Goal: Task Accomplishment & Management: Use online tool/utility

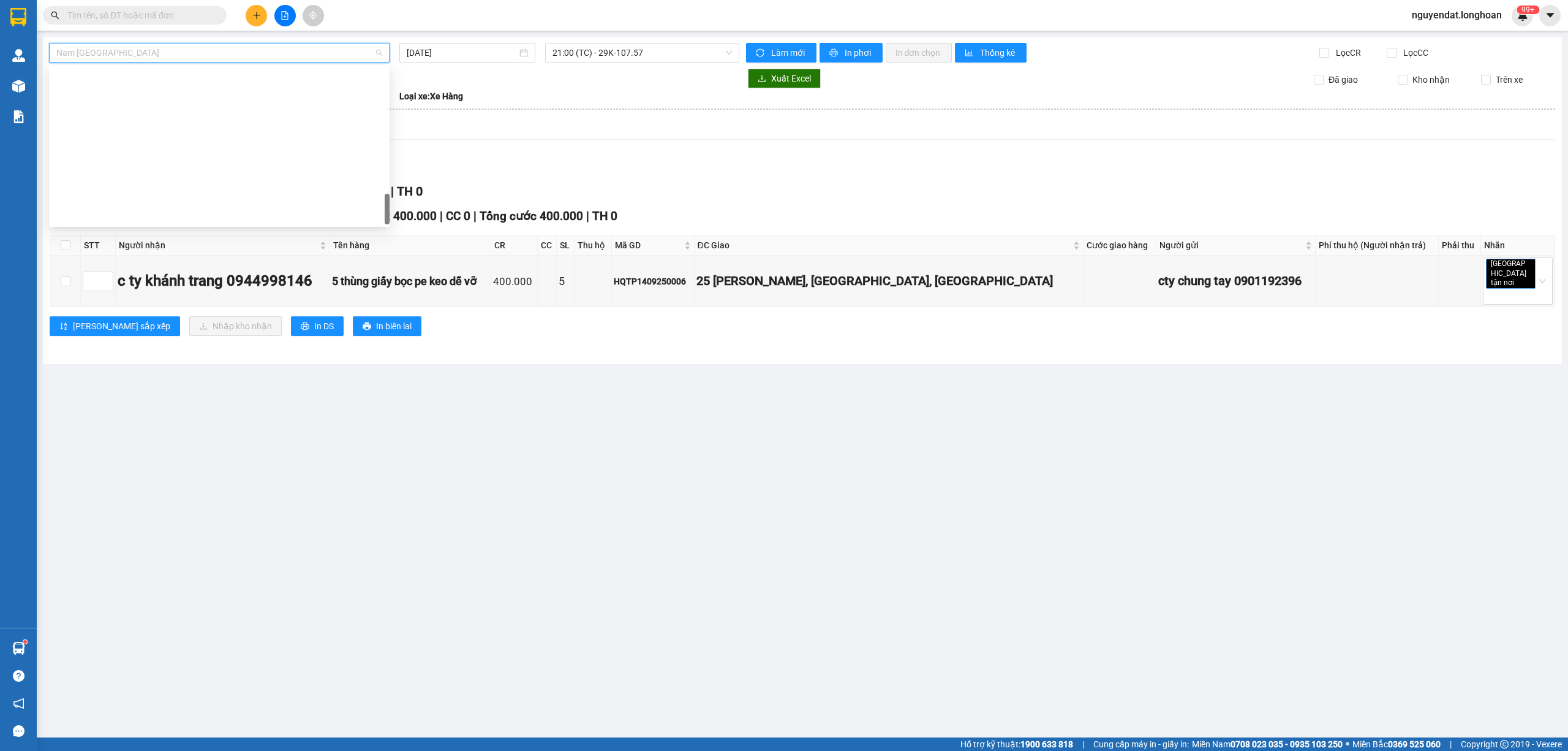
scroll to position [843, 0]
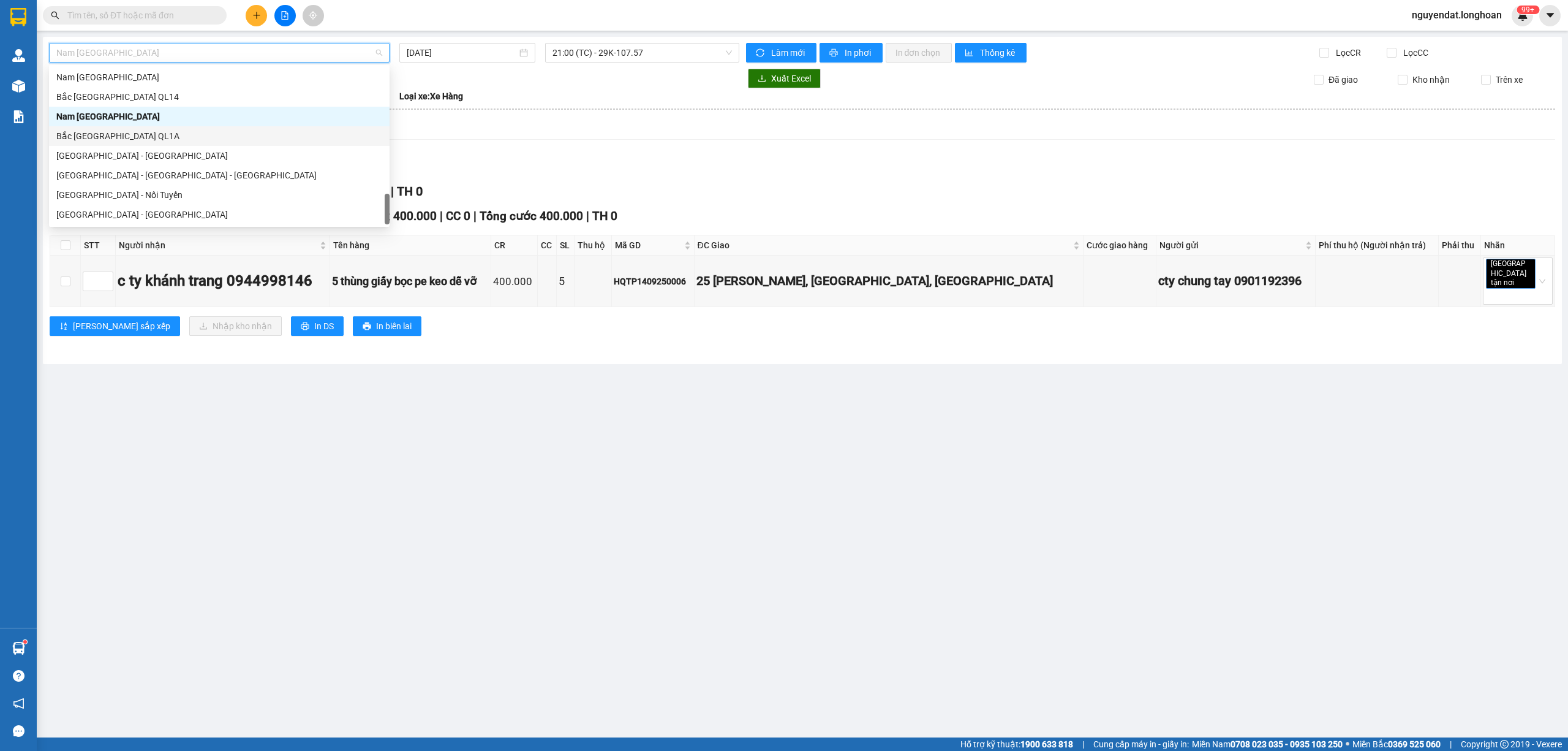
click at [160, 130] on div "Bắc [GEOGRAPHIC_DATA] QL1A" at bounding box center [219, 136] width 326 height 13
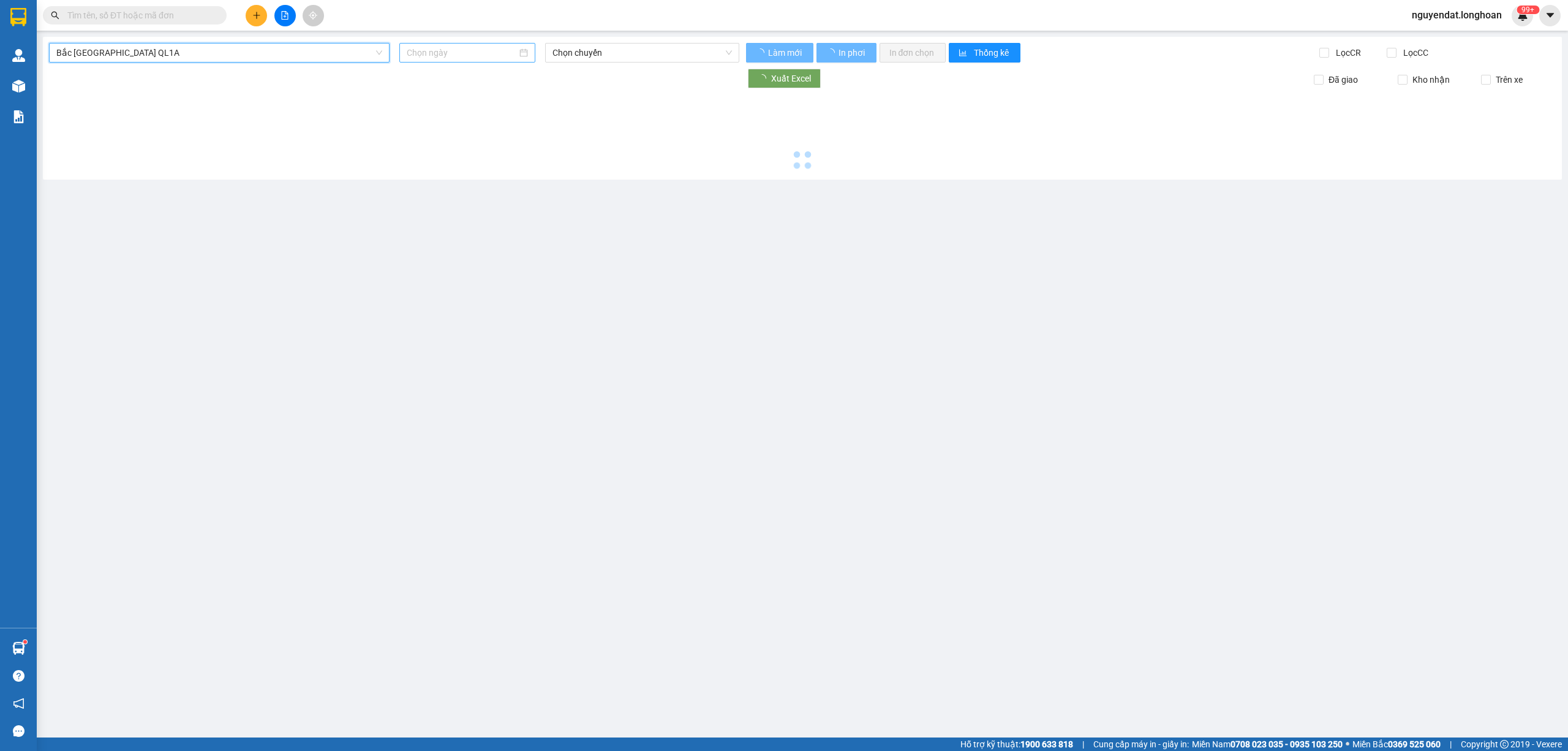
click at [476, 55] on input at bounding box center [462, 53] width 110 height 13
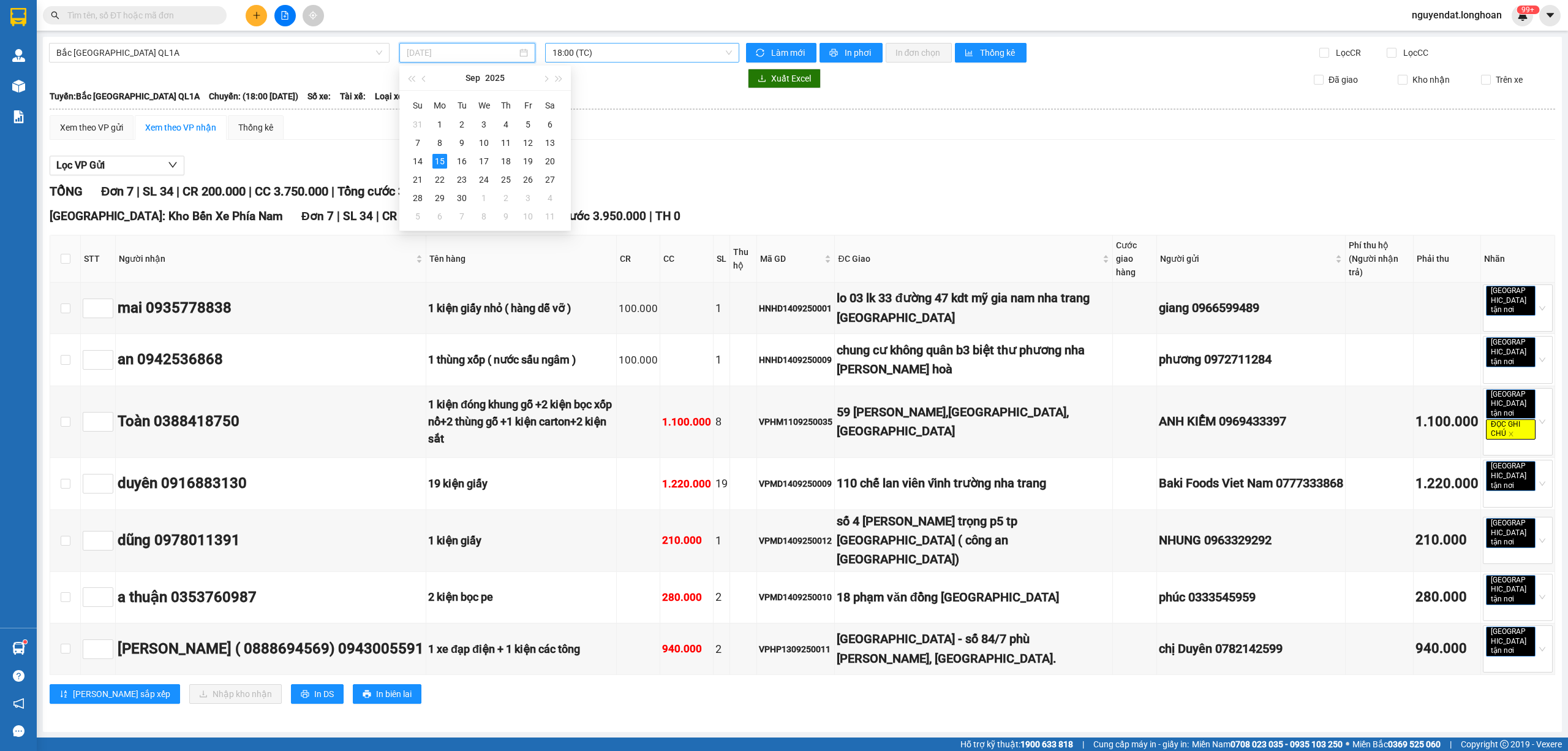
drag, startPoint x: 422, startPoint y: 160, endPoint x: 638, endPoint y: 47, distance: 243.8
click at [422, 160] on div "14" at bounding box center [418, 161] width 15 height 15
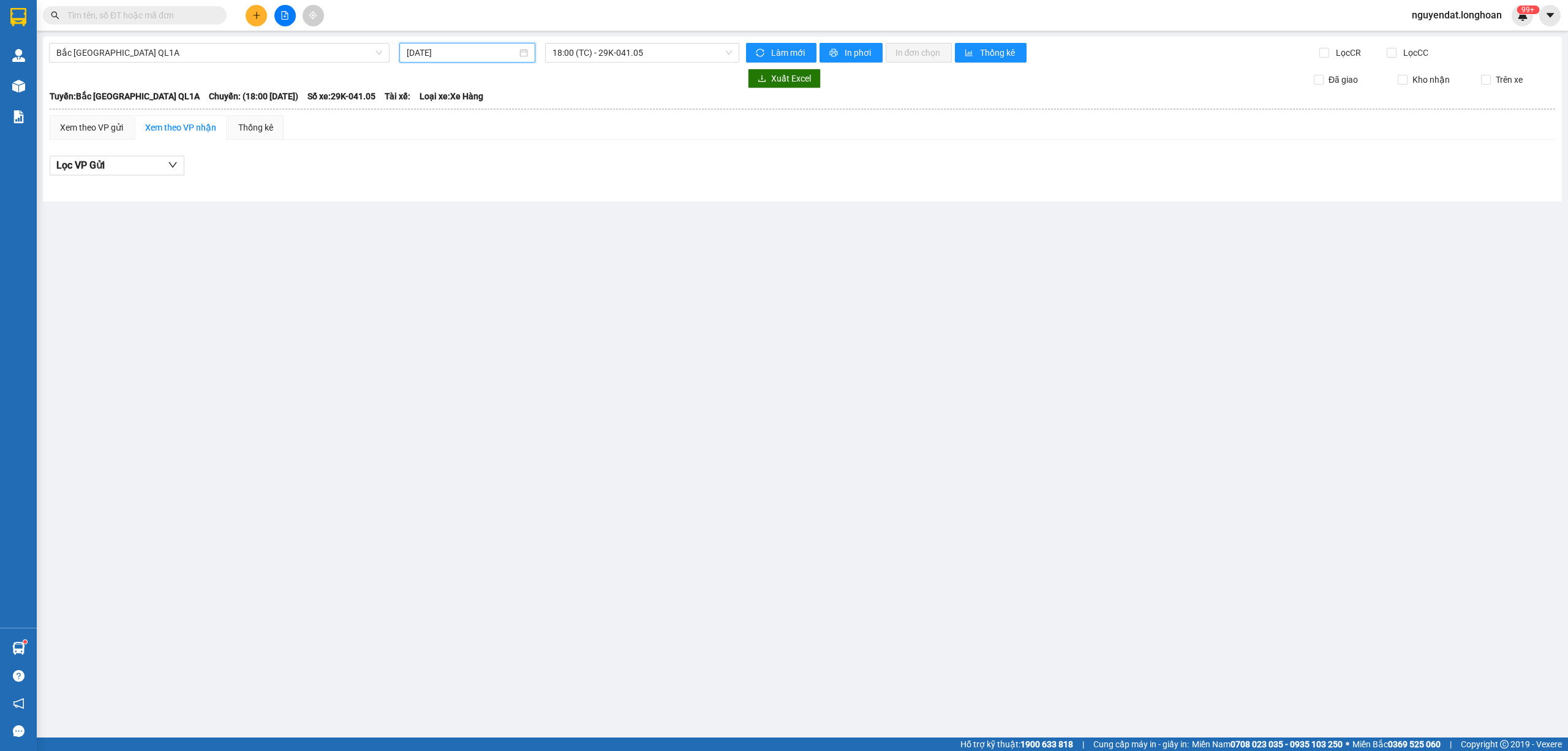
click at [484, 51] on input "[DATE]" at bounding box center [462, 53] width 110 height 13
click at [550, 145] on div "13" at bounding box center [550, 143] width 15 height 15
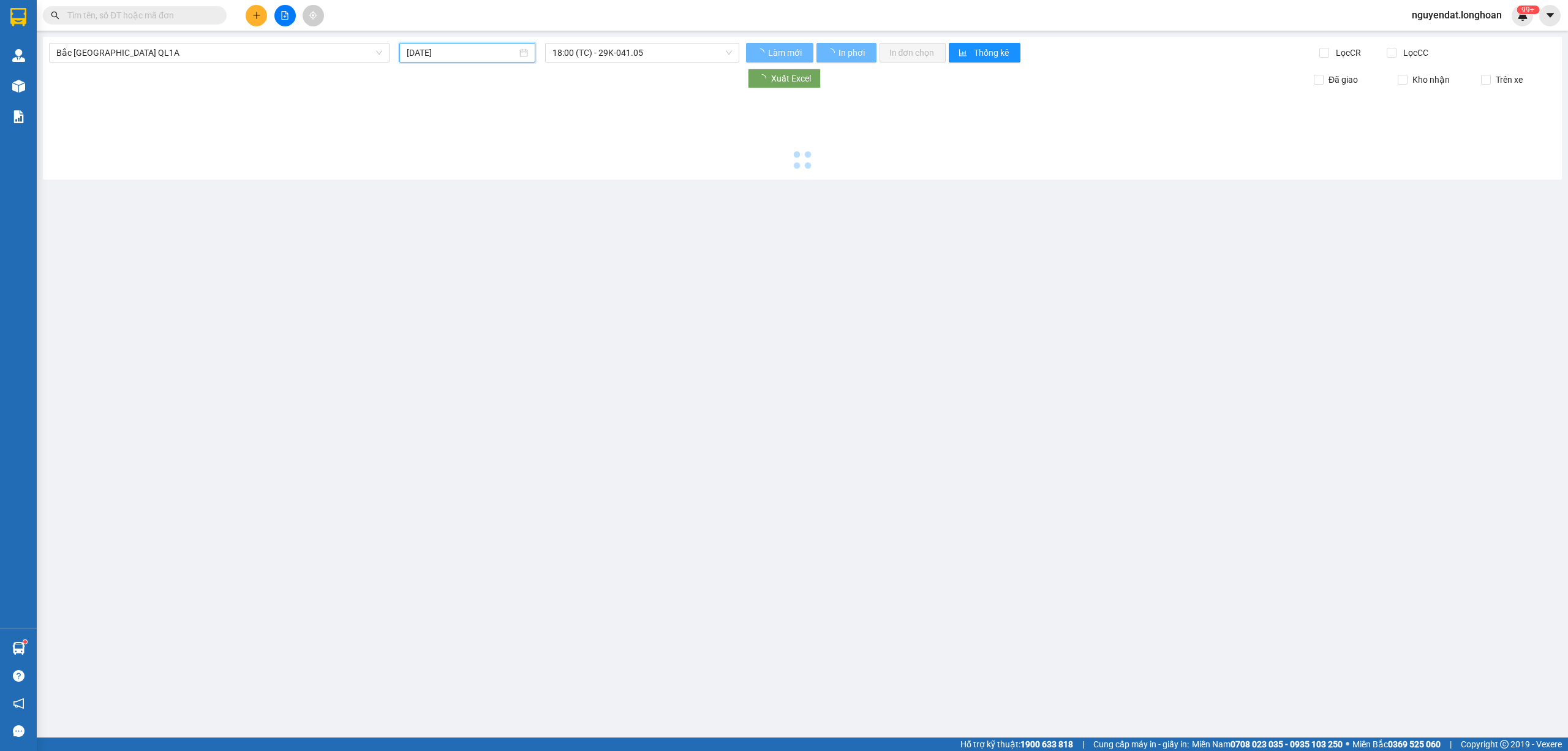
type input "[DATE]"
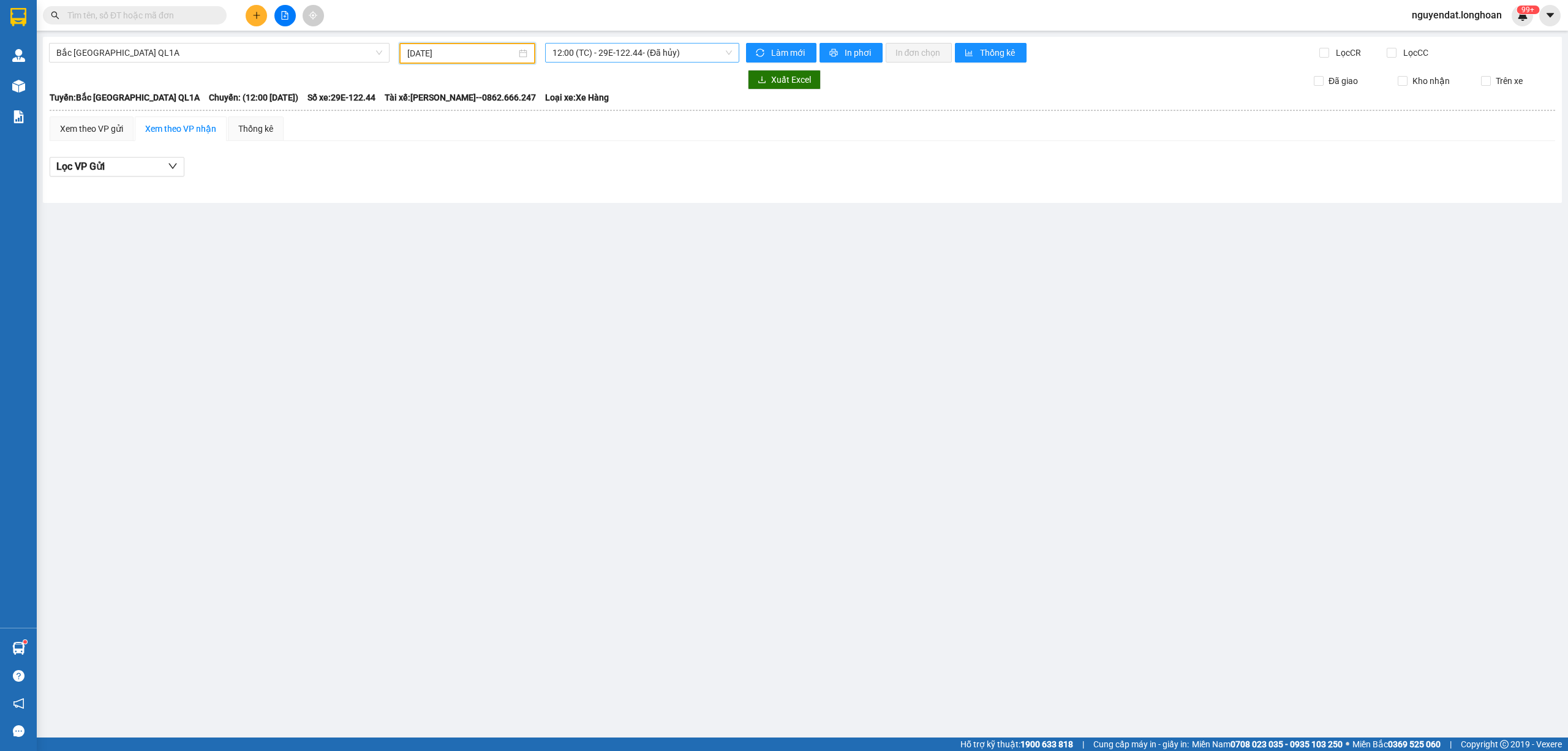
click at [623, 53] on span "12:00 (TC) - 29E-122.44 - (Đã hủy)" at bounding box center [643, 53] width 180 height 18
click at [631, 121] on div "15:00 (TC)" at bounding box center [618, 117] width 131 height 13
click at [647, 59] on span "15:00 (TC)" at bounding box center [643, 53] width 180 height 18
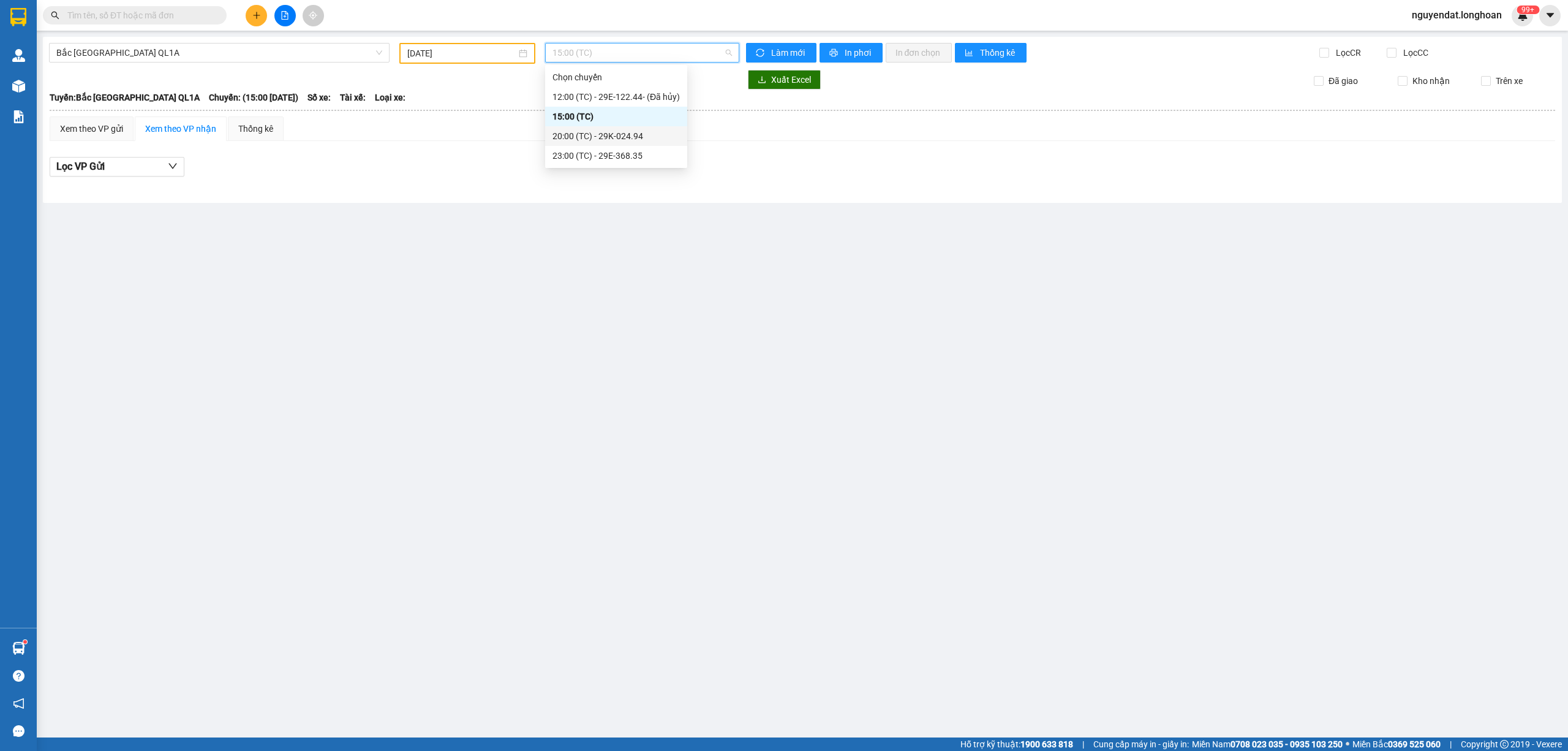
click at [650, 129] on div "20:00 (TC) - 29K-024.94" at bounding box center [616, 135] width 142 height 20
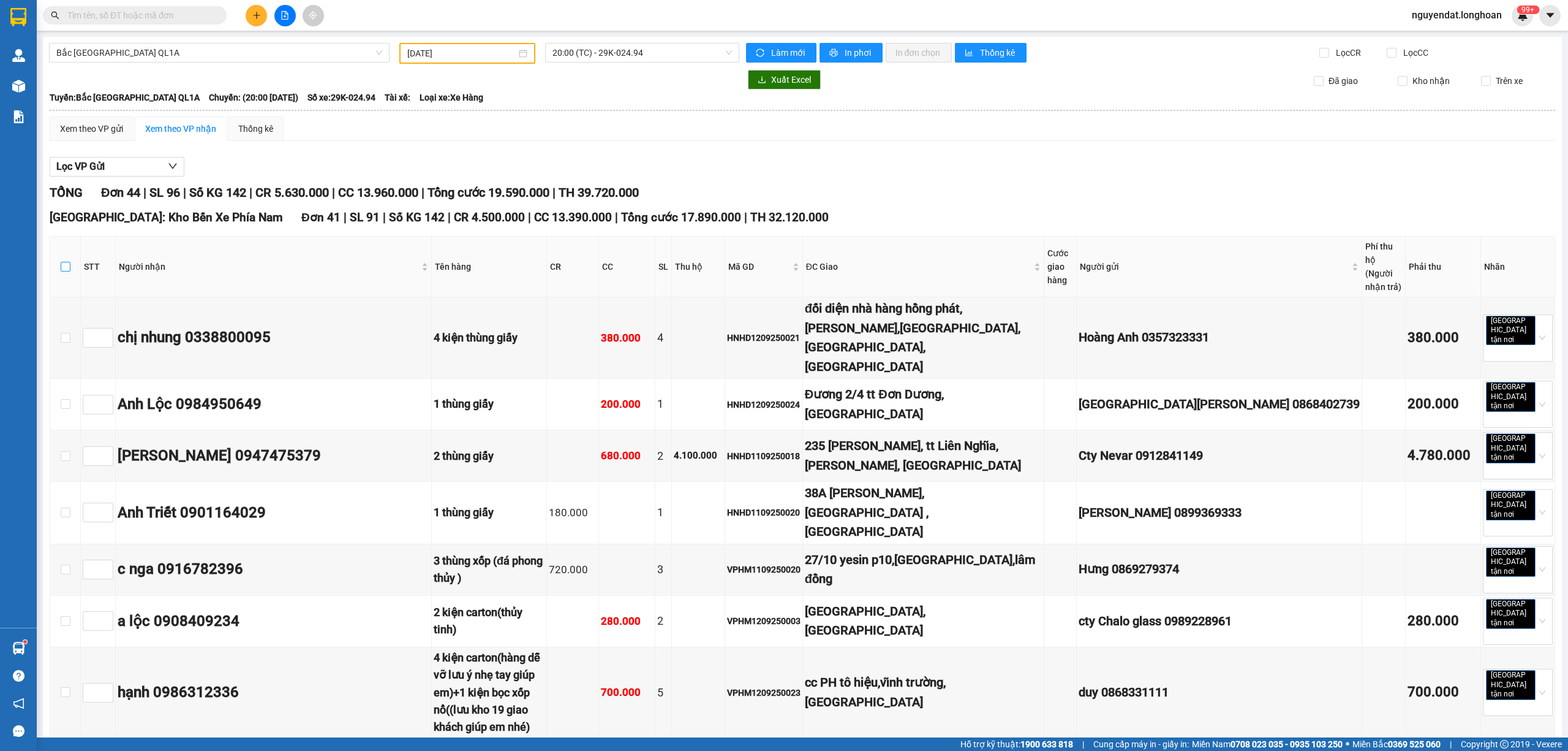
click at [69, 262] on th at bounding box center [65, 267] width 30 height 61
click at [69, 262] on input "checkbox" at bounding box center [65, 267] width 10 height 10
checkbox input "true"
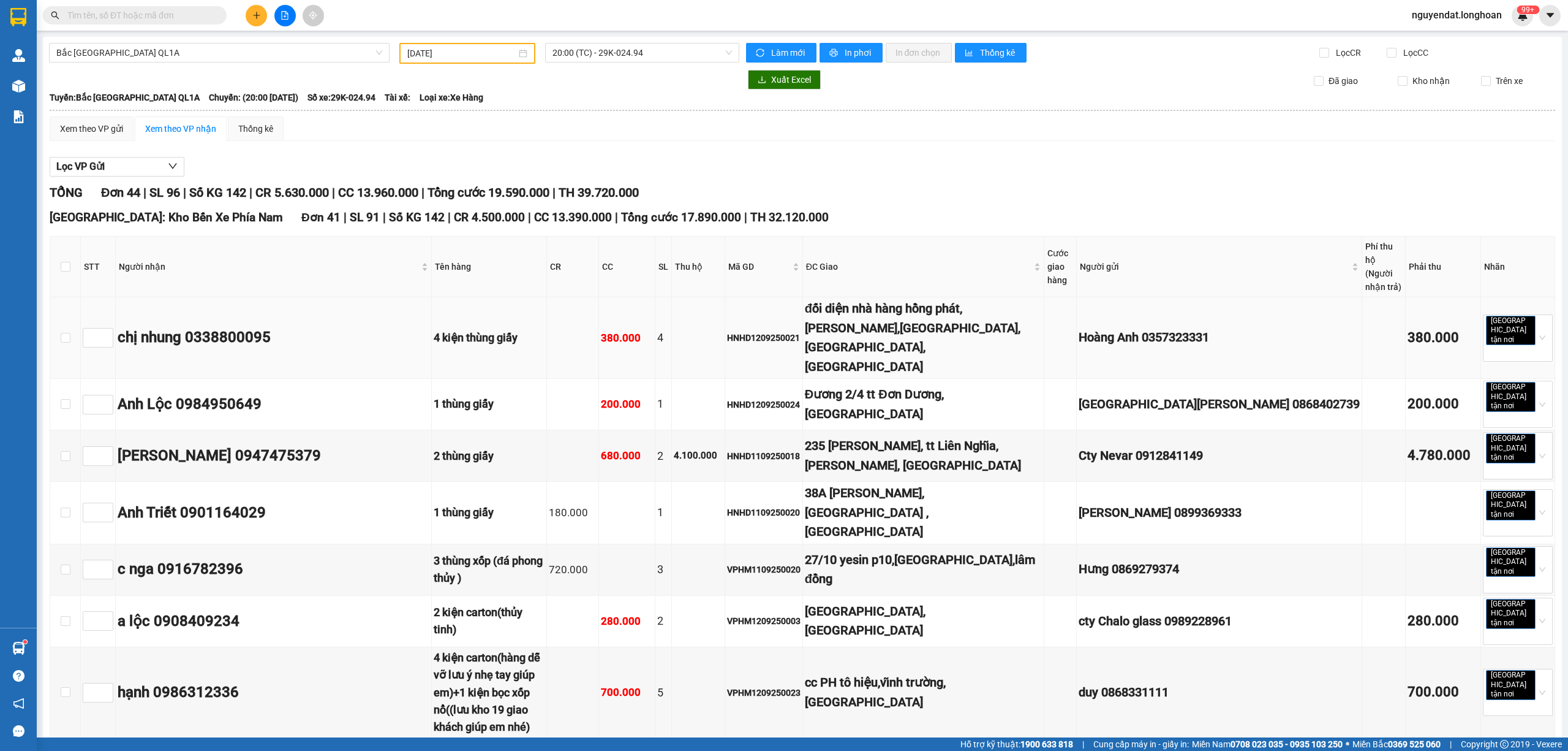
checkbox input "true"
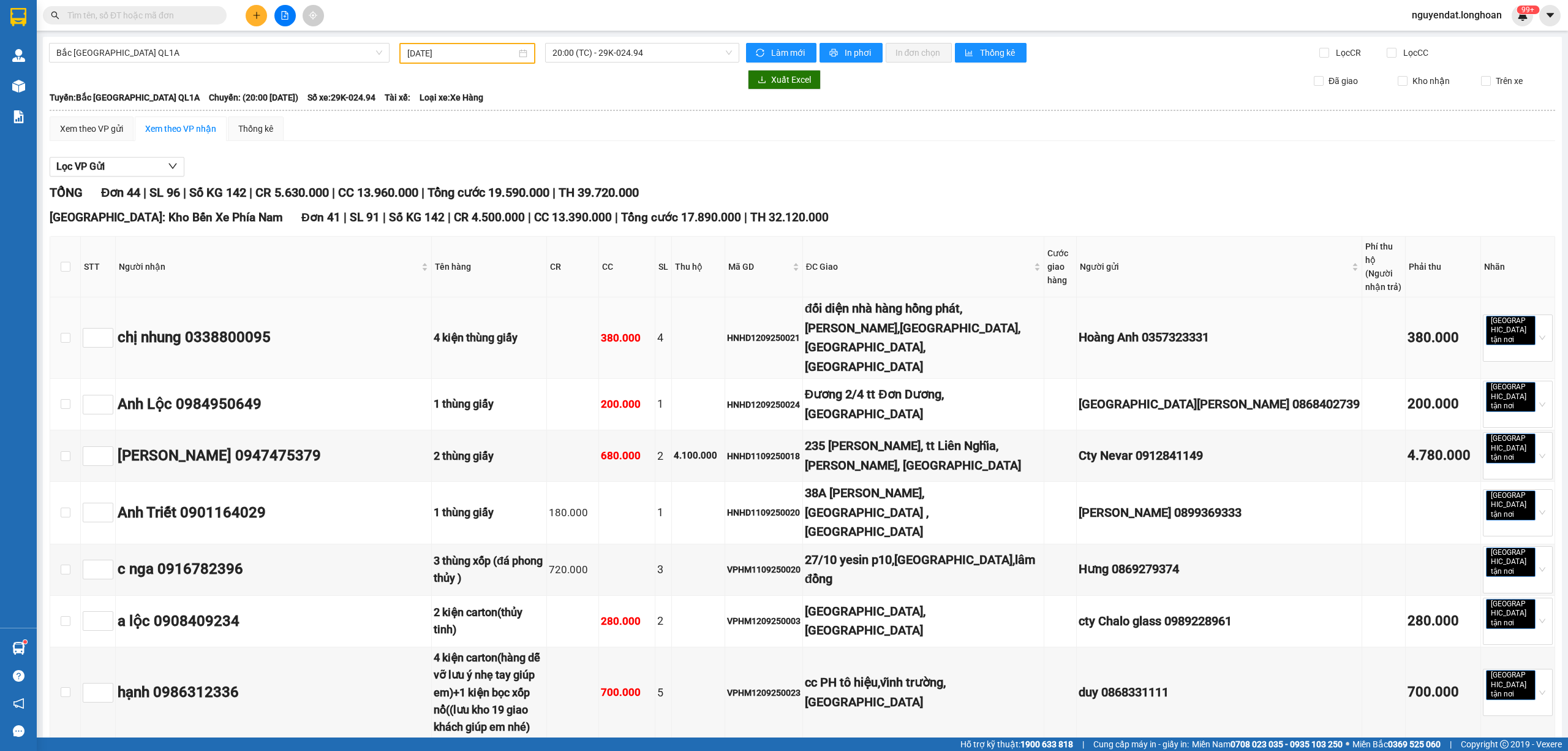
checkbox input "true"
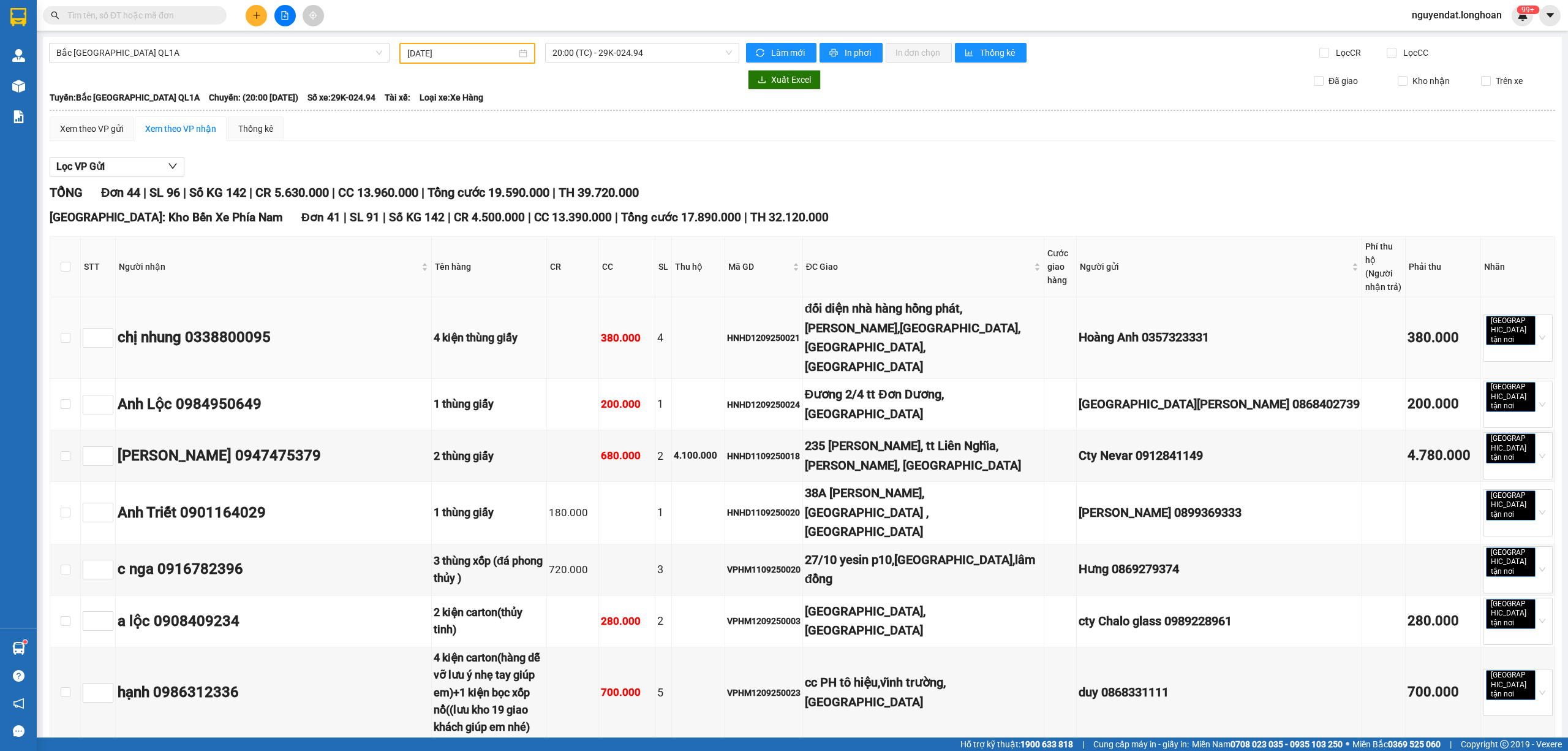
checkbox input "true"
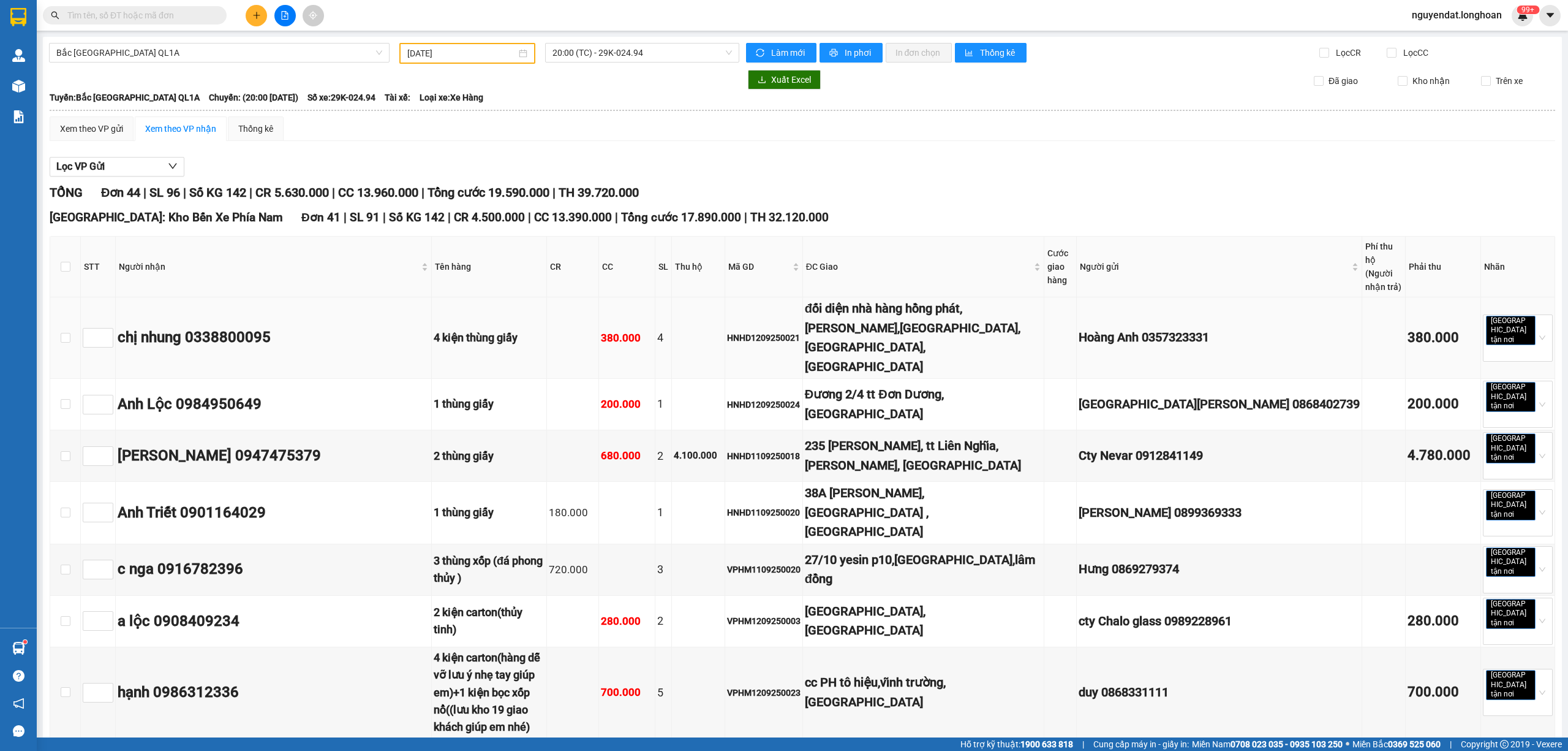
checkbox input "true"
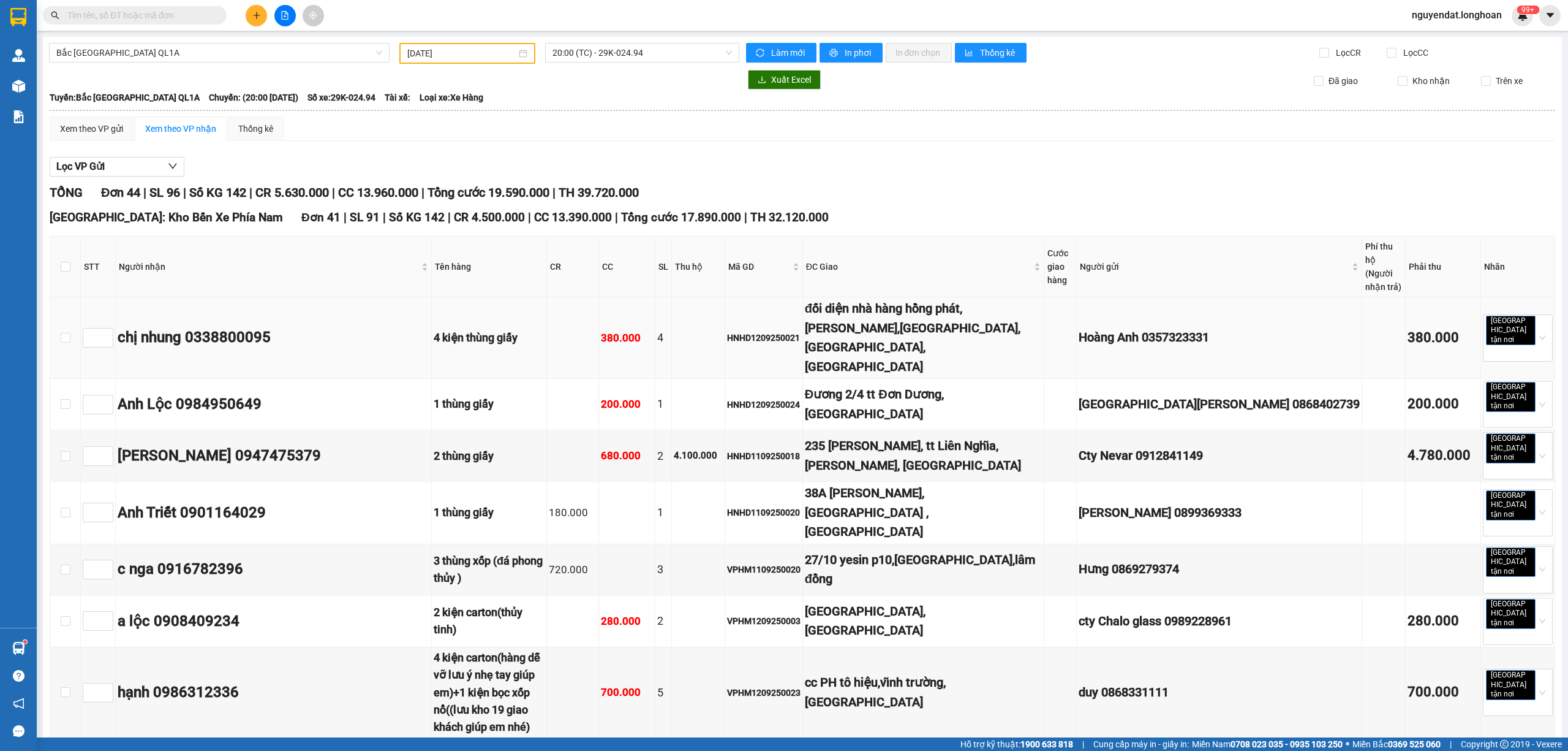
checkbox input "true"
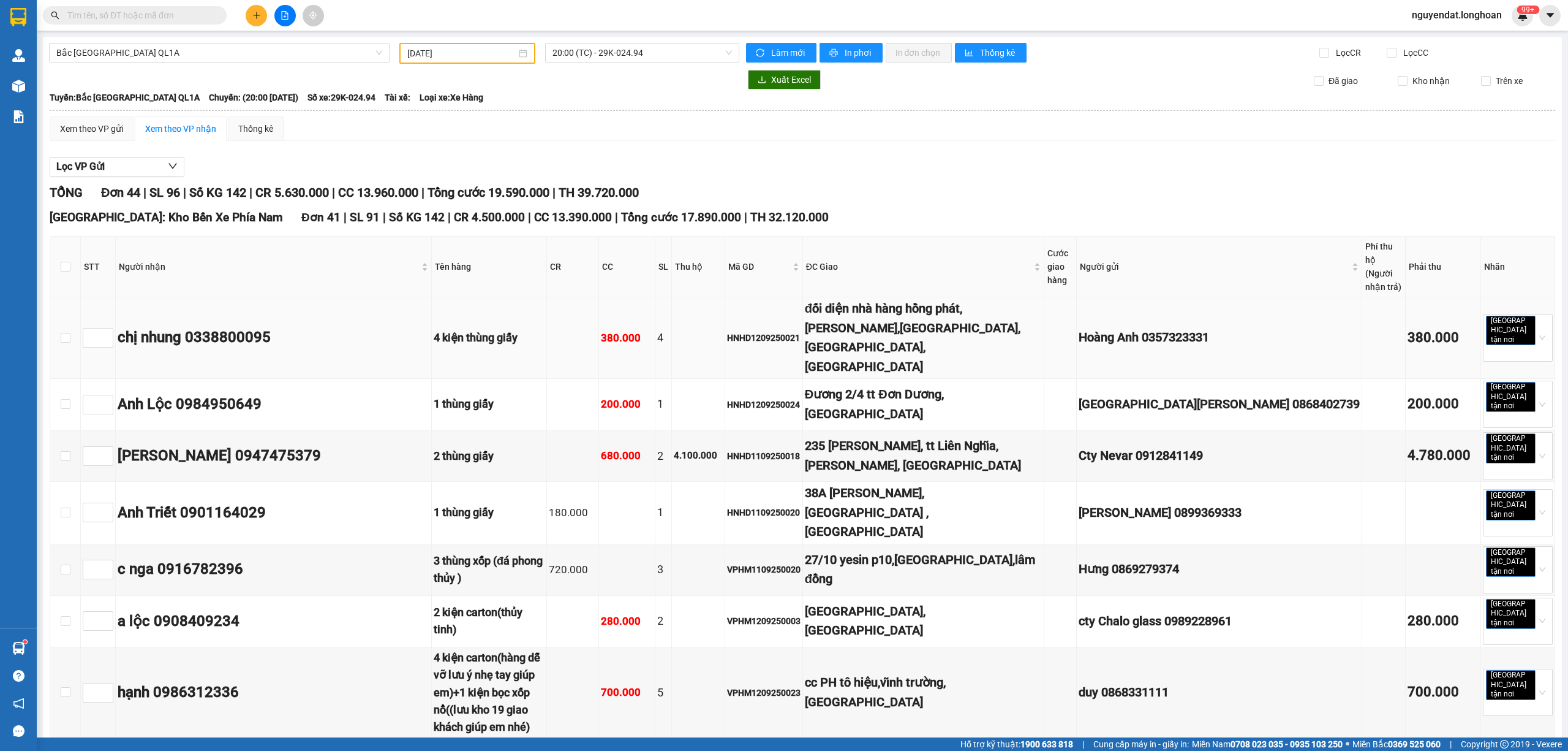
checkbox input "true"
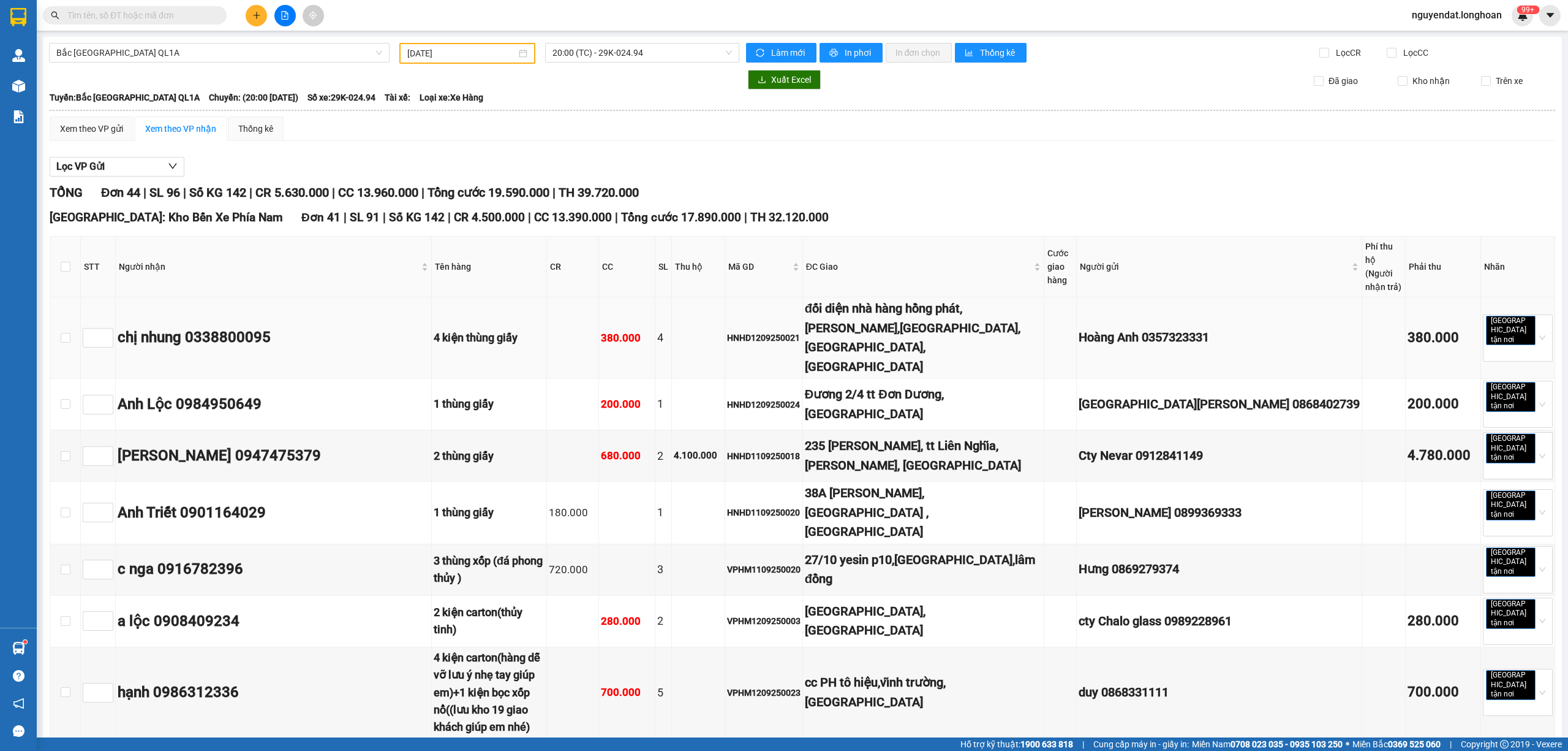
checkbox input "true"
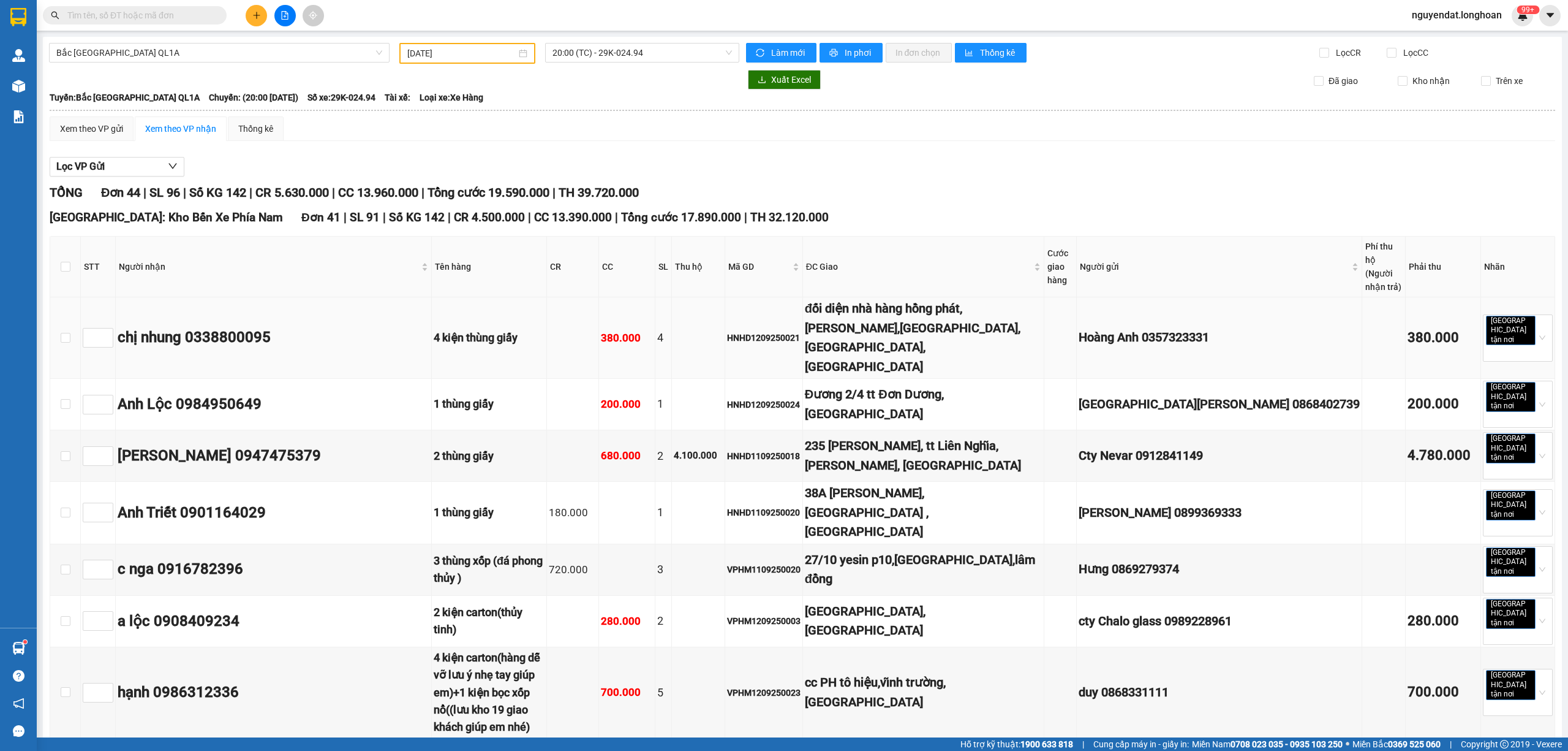
checkbox input "true"
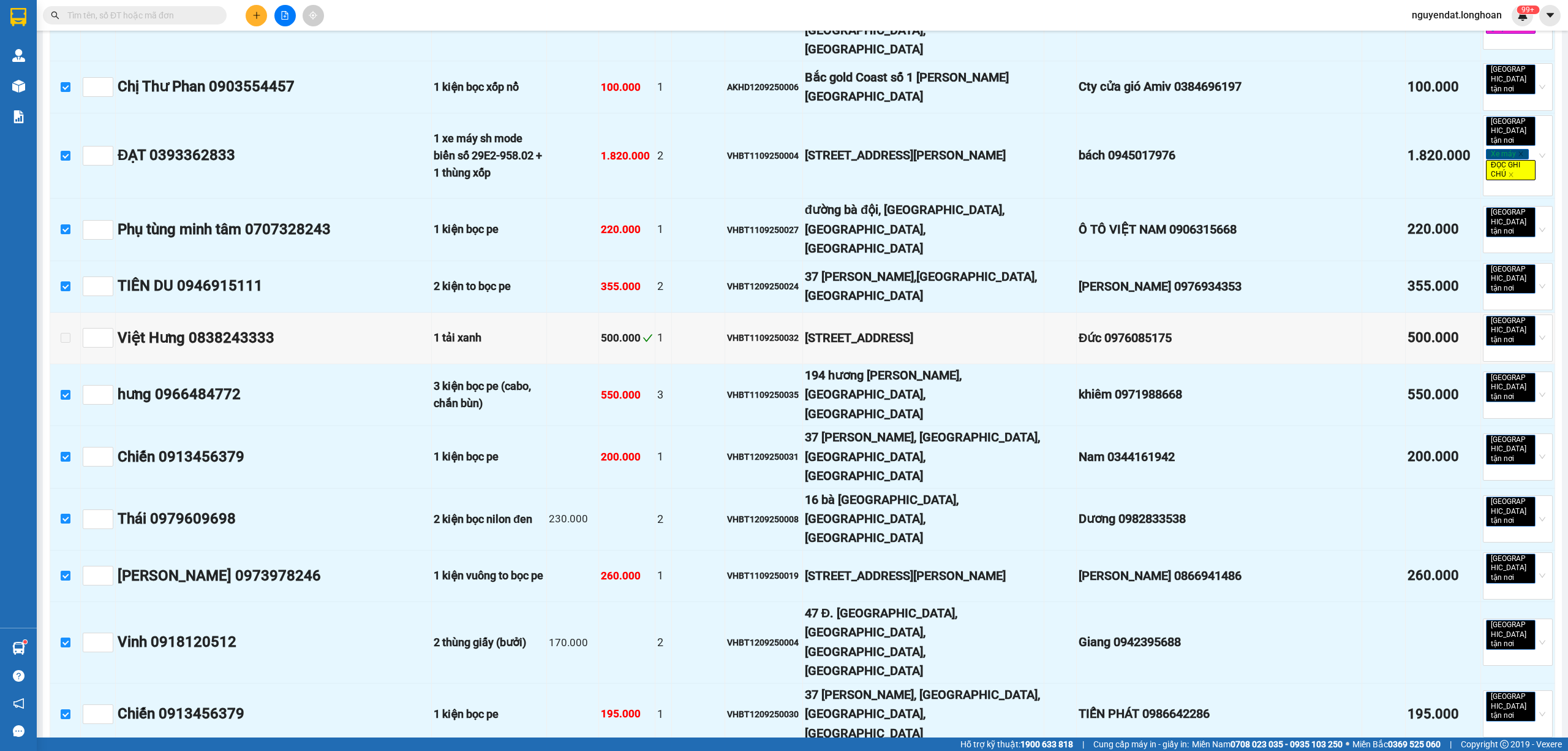
scroll to position [1771, 0]
